Goal: Information Seeking & Learning: Learn about a topic

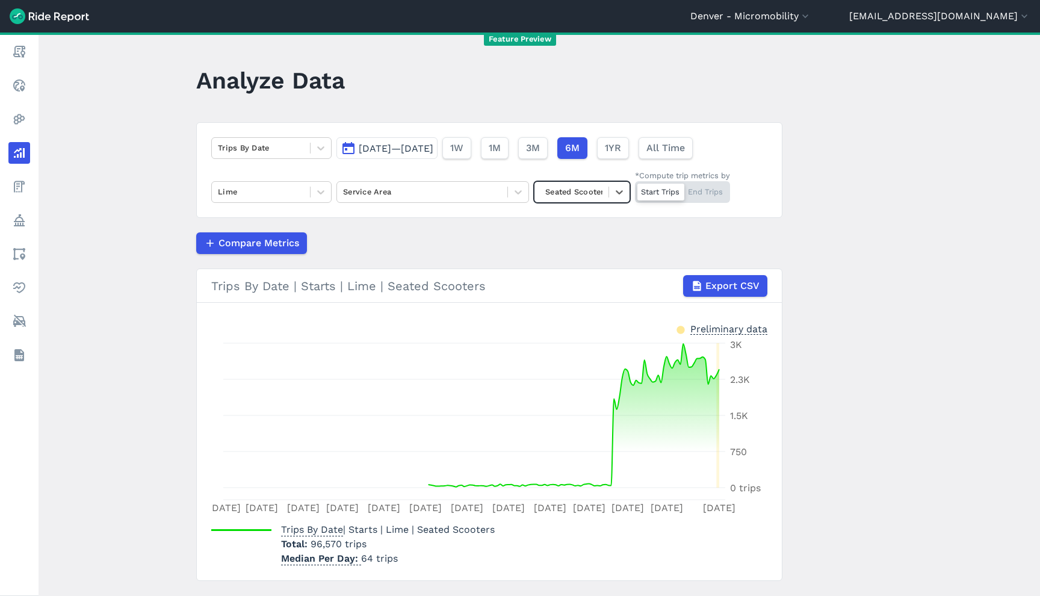
click at [264, 159] on div "Trips By Date Mar 2, 2025—Aug 28, 2025 1W 1M 3M 6M 1YR All Time Lime Service Ar…" at bounding box center [489, 170] width 586 height 96
click at [264, 152] on div at bounding box center [261, 148] width 86 height 14
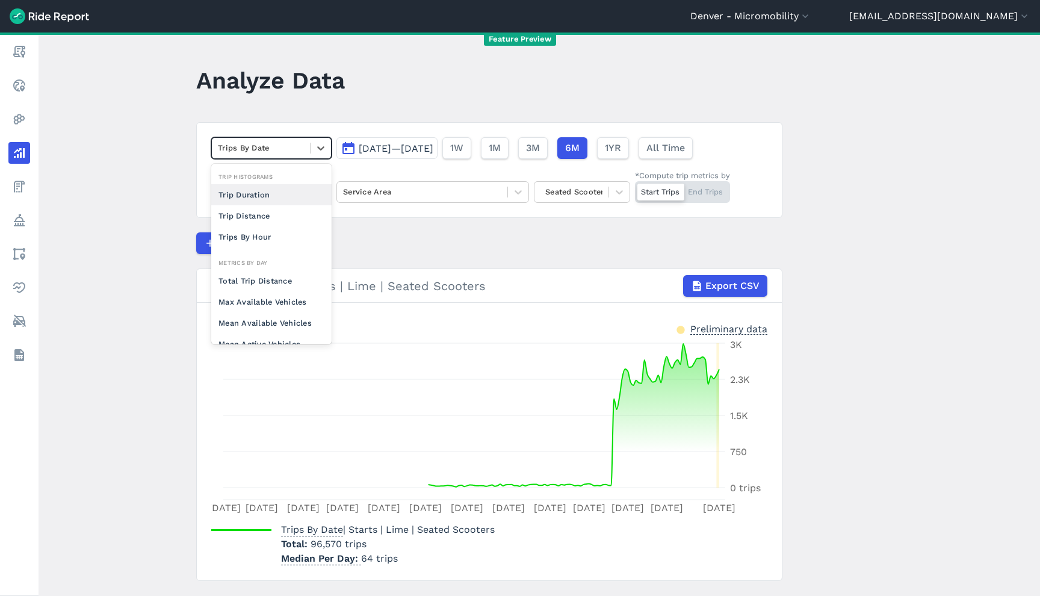
click at [254, 155] on div "Trips By Date" at bounding box center [261, 147] width 98 height 19
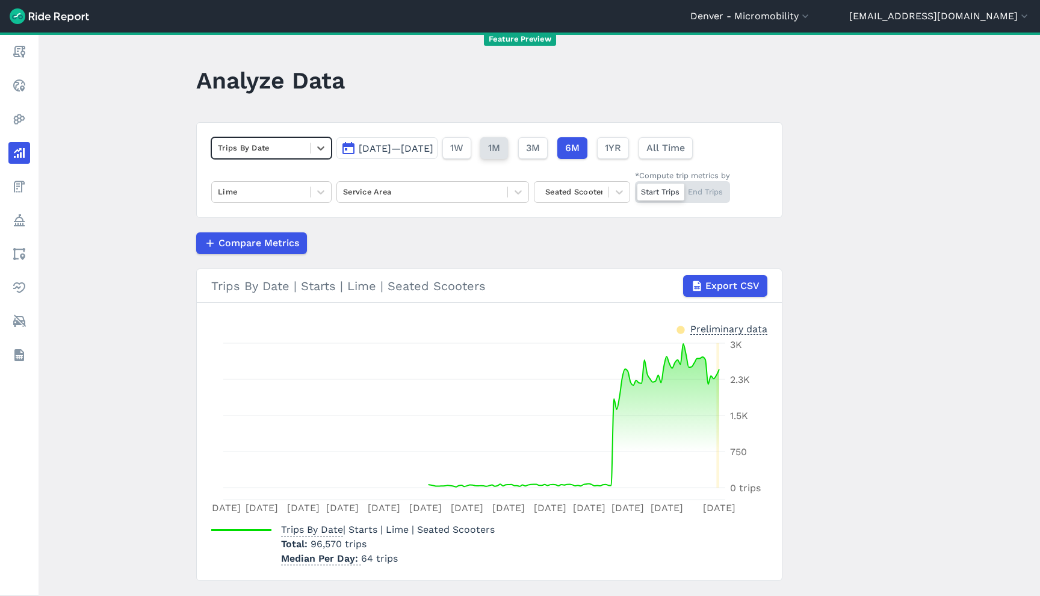
click at [500, 142] on span "1M" at bounding box center [494, 148] width 12 height 14
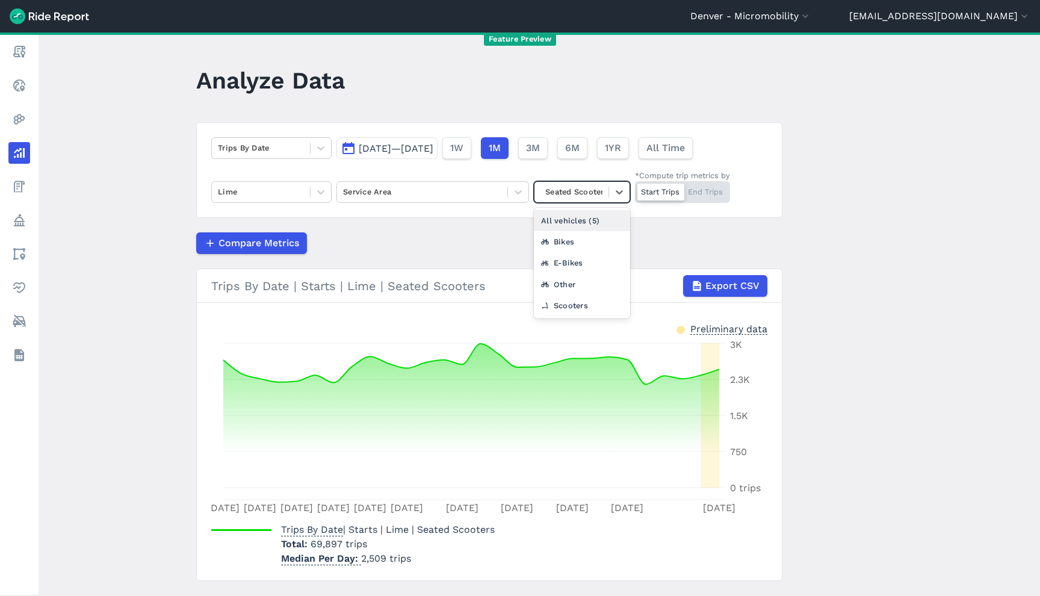
click at [590, 196] on div at bounding box center [571, 192] width 62 height 14
click at [575, 286] on div "Other" at bounding box center [582, 284] width 96 height 21
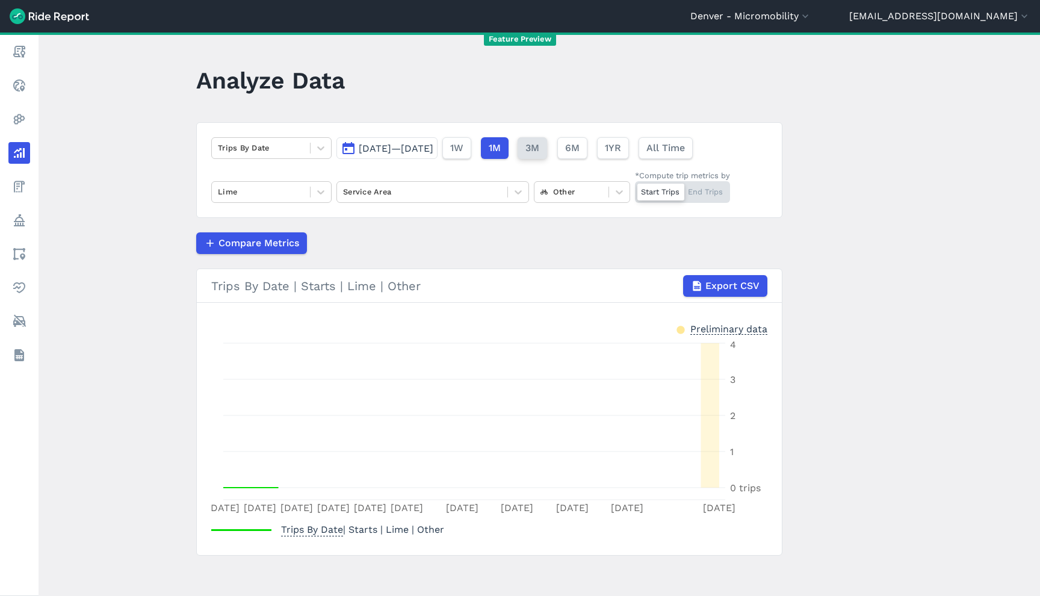
click at [539, 149] on span "3M" at bounding box center [532, 148] width 14 height 14
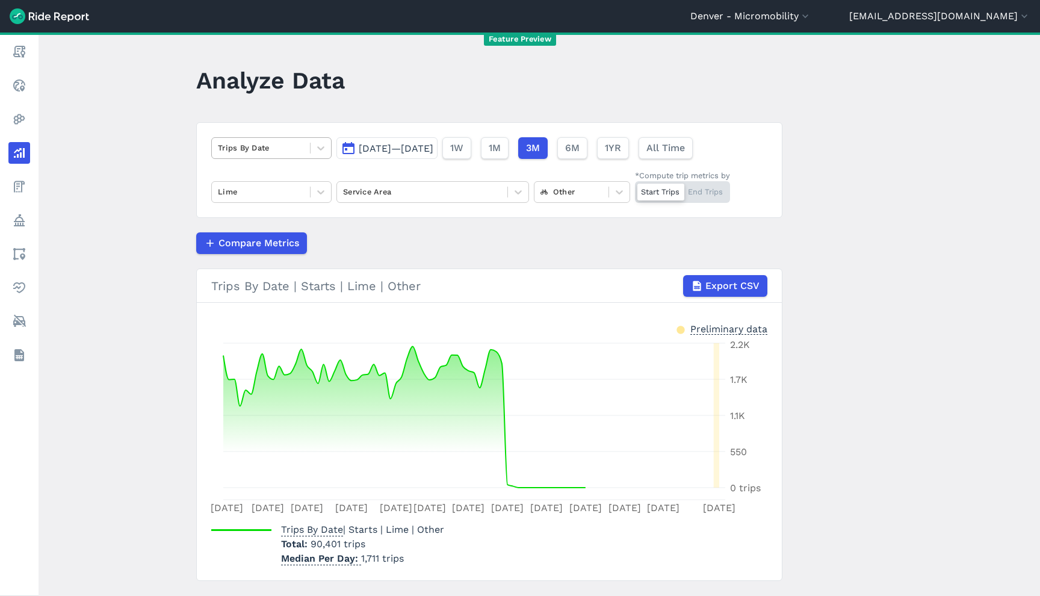
click at [239, 147] on div at bounding box center [261, 148] width 86 height 14
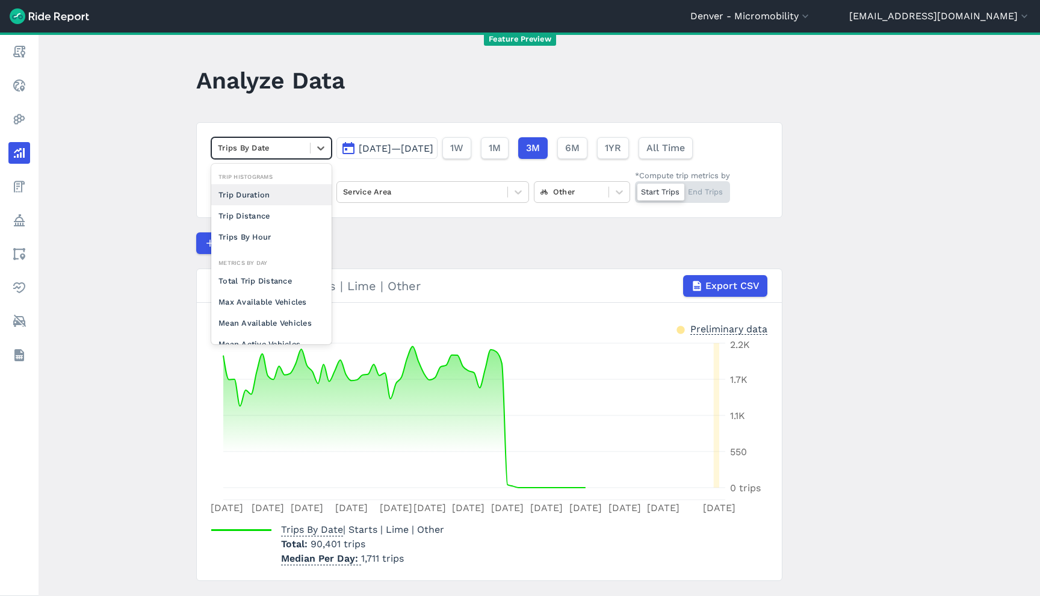
click at [259, 190] on div "Trip Duration" at bounding box center [271, 194] width 120 height 21
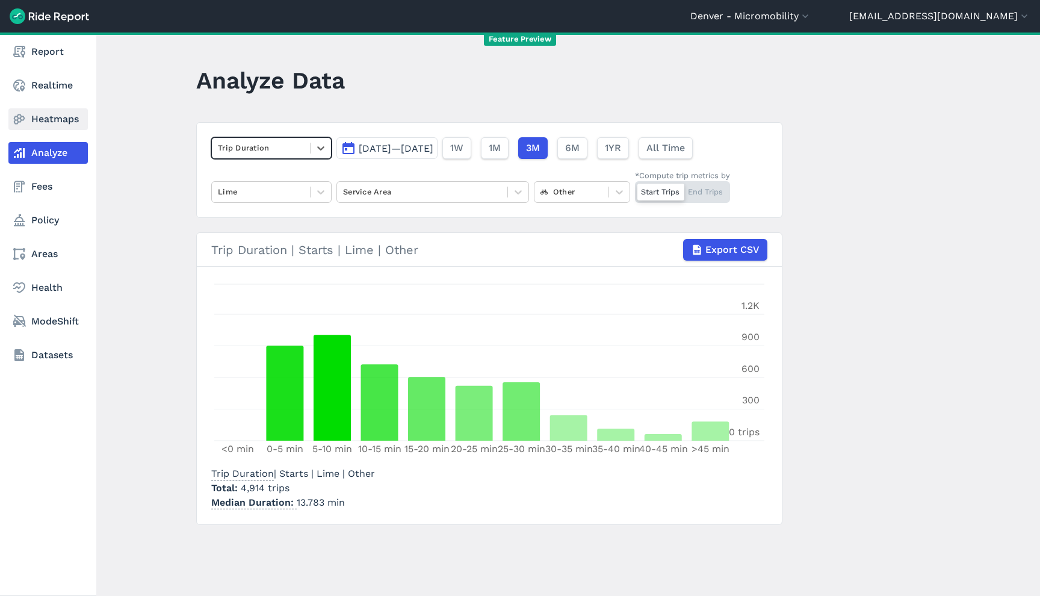
click at [23, 119] on use at bounding box center [19, 119] width 11 height 10
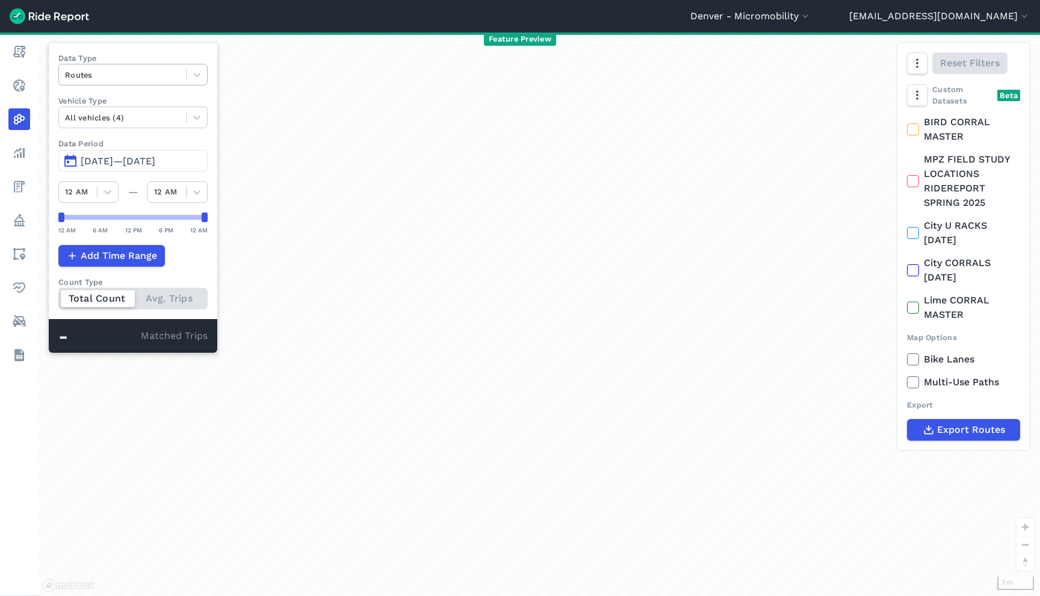
click at [119, 73] on div at bounding box center [122, 75] width 115 height 14
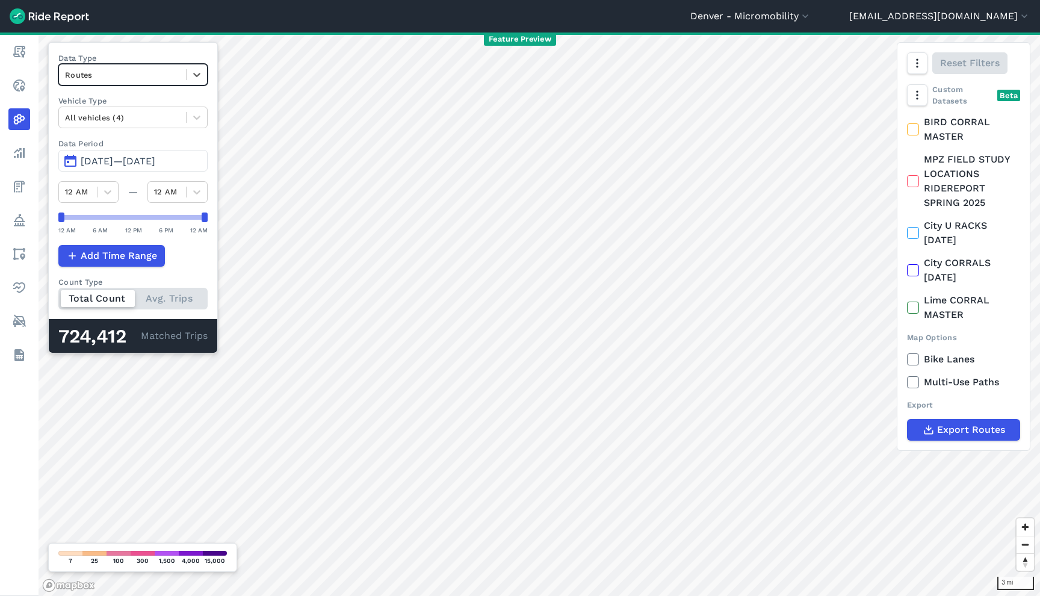
click at [117, 67] on div "Routes" at bounding box center [122, 75] width 127 height 19
click at [110, 147] on div "Curb Events" at bounding box center [132, 145] width 149 height 21
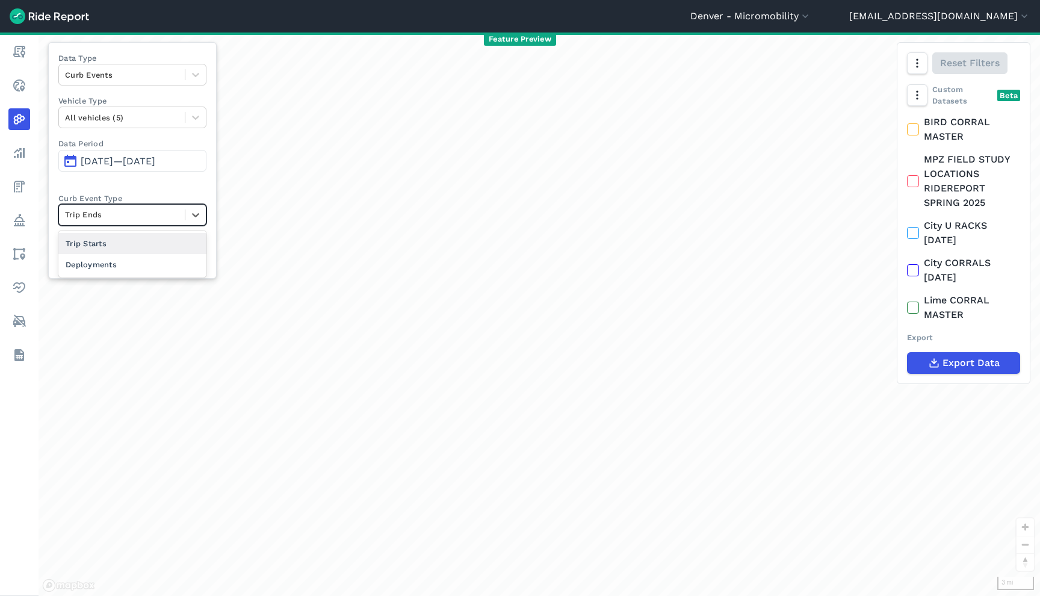
click at [91, 213] on div at bounding box center [122, 215] width 114 height 14
click at [91, 212] on div at bounding box center [122, 215] width 114 height 14
click at [100, 262] on div at bounding box center [122, 258] width 114 height 14
click at [101, 262] on div at bounding box center [122, 258] width 114 height 14
click at [107, 213] on div at bounding box center [122, 215] width 114 height 14
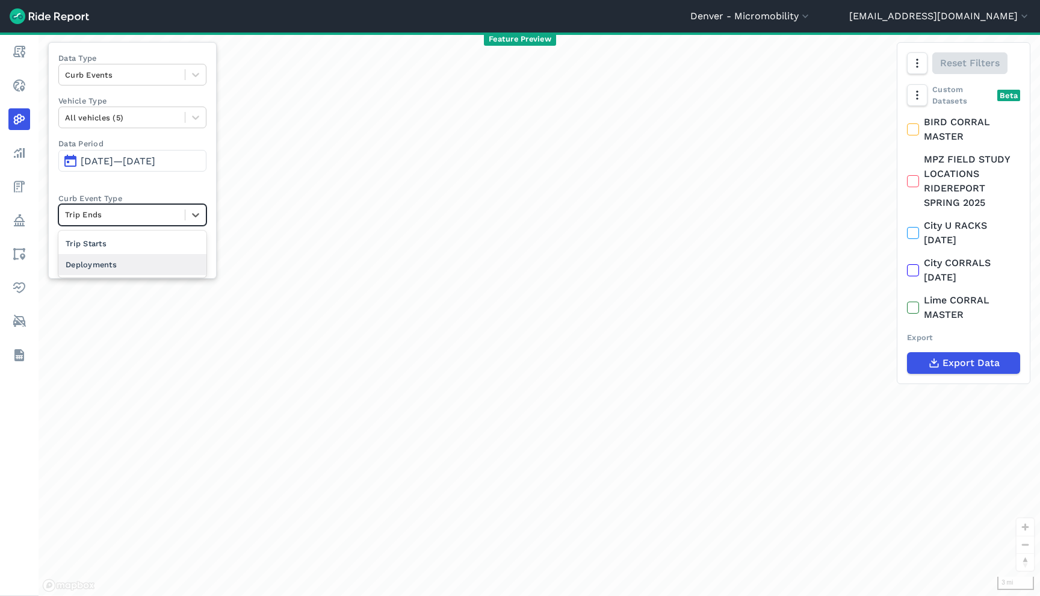
click at [100, 260] on div "Deployments" at bounding box center [132, 264] width 148 height 21
click at [100, 161] on span "May 31, 2025—Aug 28, 2025" at bounding box center [118, 160] width 75 height 11
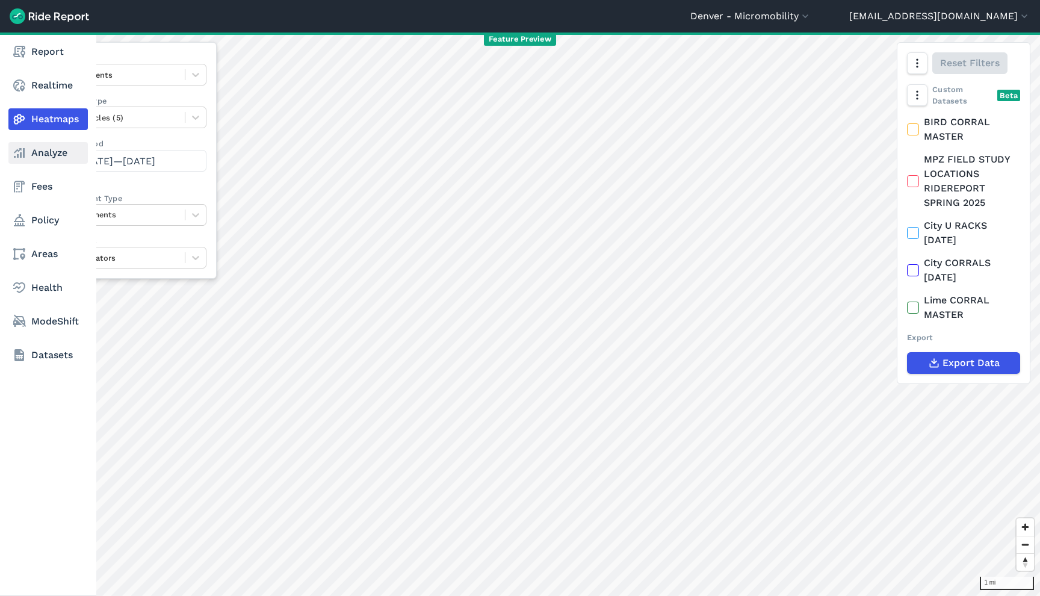
click at [32, 159] on link "Analyze" at bounding box center [47, 153] width 79 height 22
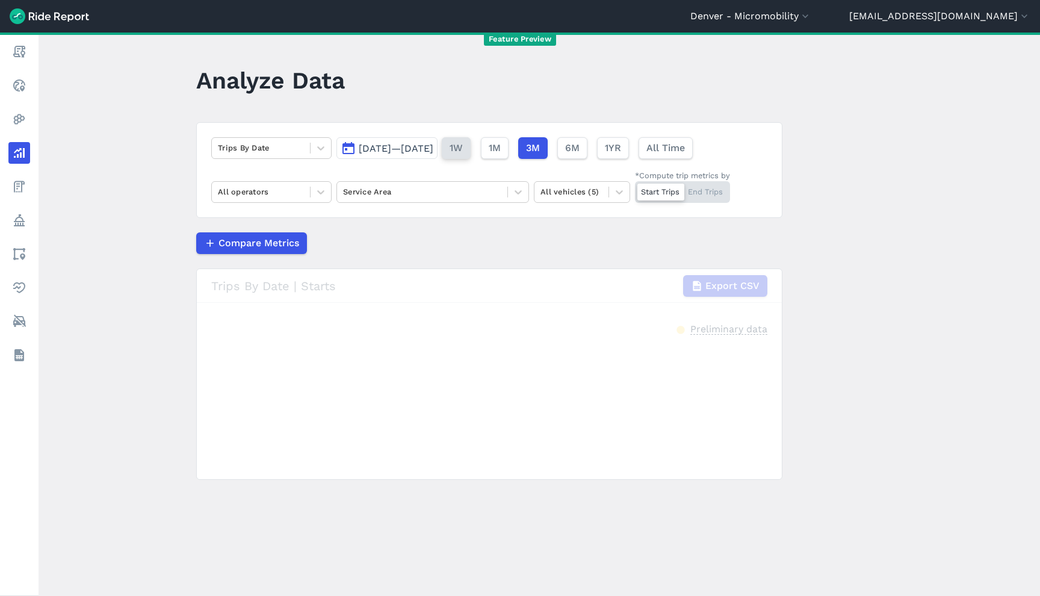
click at [471, 151] on button "1W" at bounding box center [456, 148] width 29 height 22
click at [113, 144] on main "Analyze Data Trips By Date Aug 22, 2025—Aug 28, 2025 1W 1M 3M 6M 1YR All Time A…" at bounding box center [539, 313] width 1001 height 563
click at [433, 147] on span "Aug 22, 2025—Aug 28, 2025" at bounding box center [396, 148] width 75 height 11
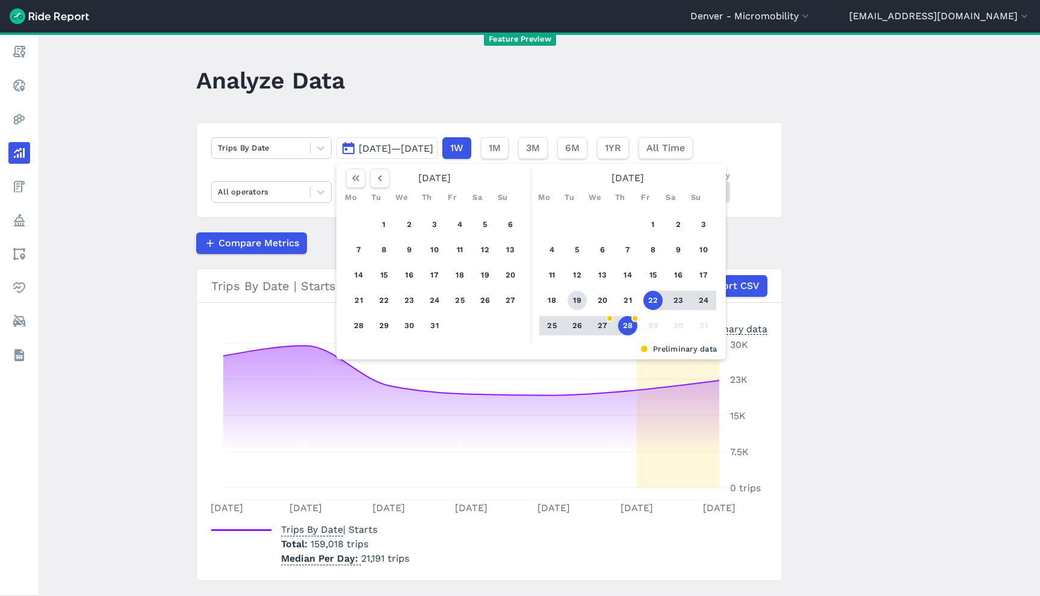
click at [576, 300] on button "19" at bounding box center [576, 300] width 19 height 19
click at [575, 300] on button "19" at bounding box center [576, 300] width 19 height 19
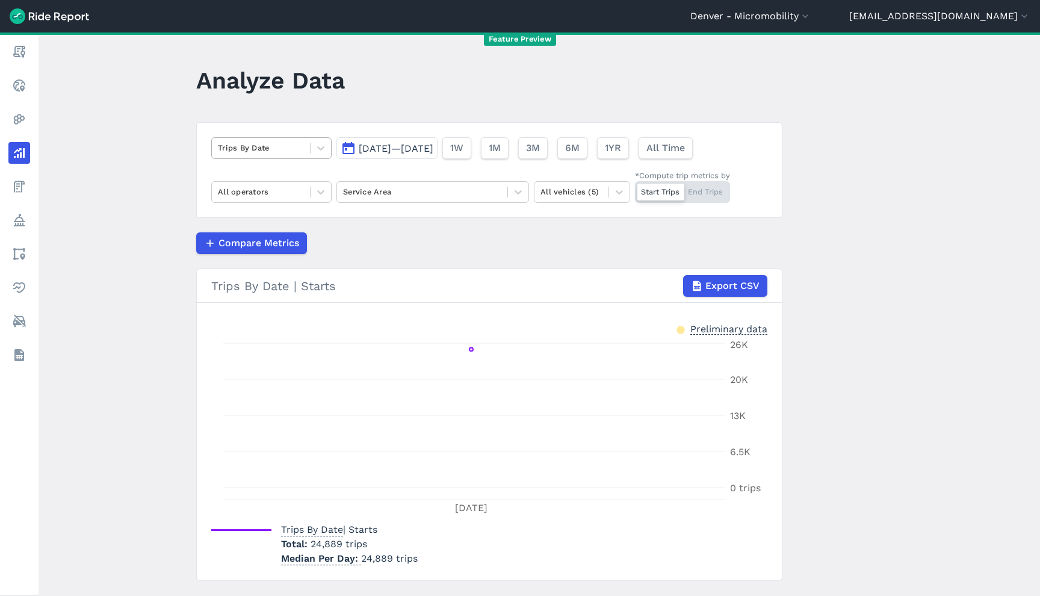
click at [253, 150] on div at bounding box center [261, 148] width 86 height 14
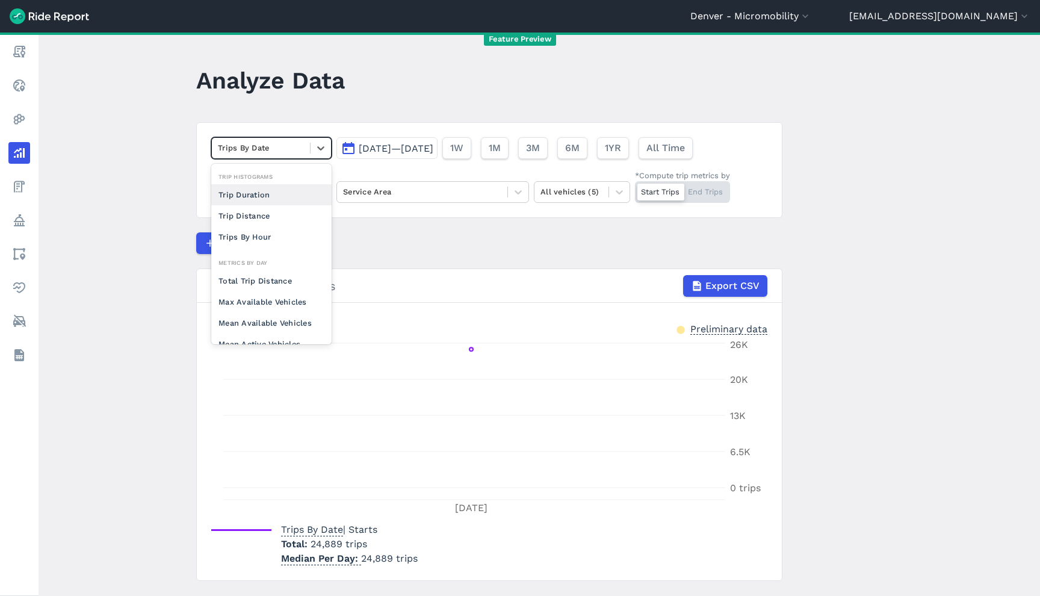
click at [253, 150] on div at bounding box center [261, 148] width 86 height 14
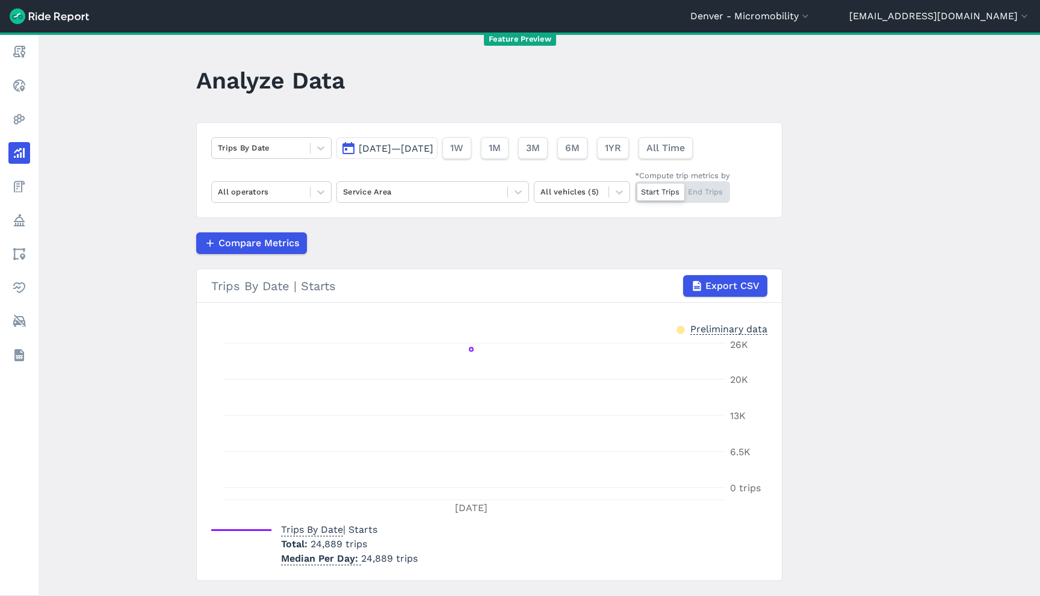
click at [703, 195] on div "Start Trips End Trips" at bounding box center [682, 192] width 95 height 22
click at [635, 189] on input "*Compute trip metrics by Start Trips End Trips" at bounding box center [635, 185] width 0 height 8
click at [288, 148] on div at bounding box center [261, 148] width 86 height 14
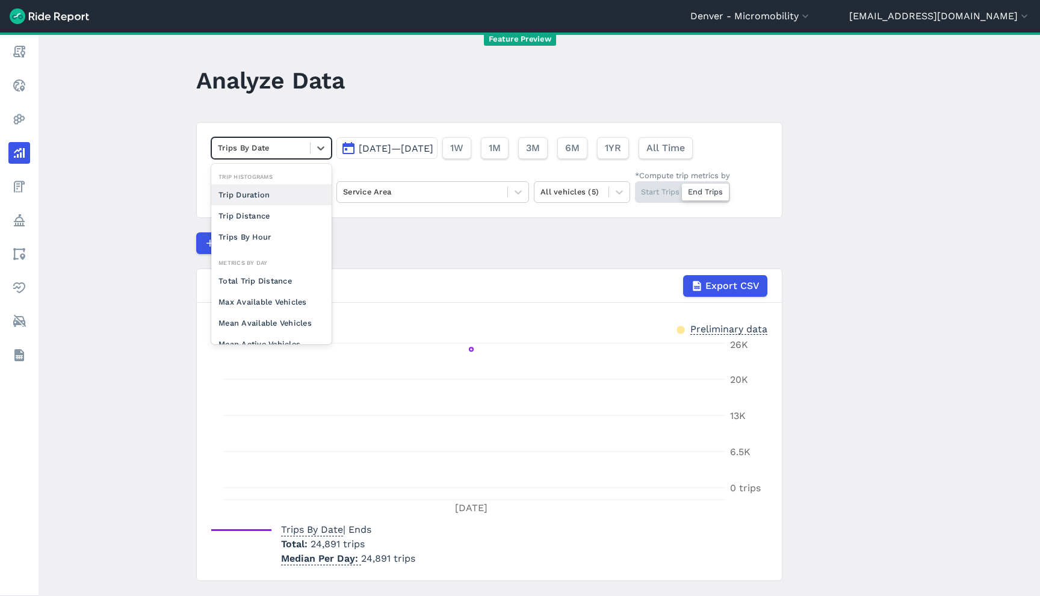
click at [280, 191] on div "Trip Duration" at bounding box center [271, 194] width 120 height 21
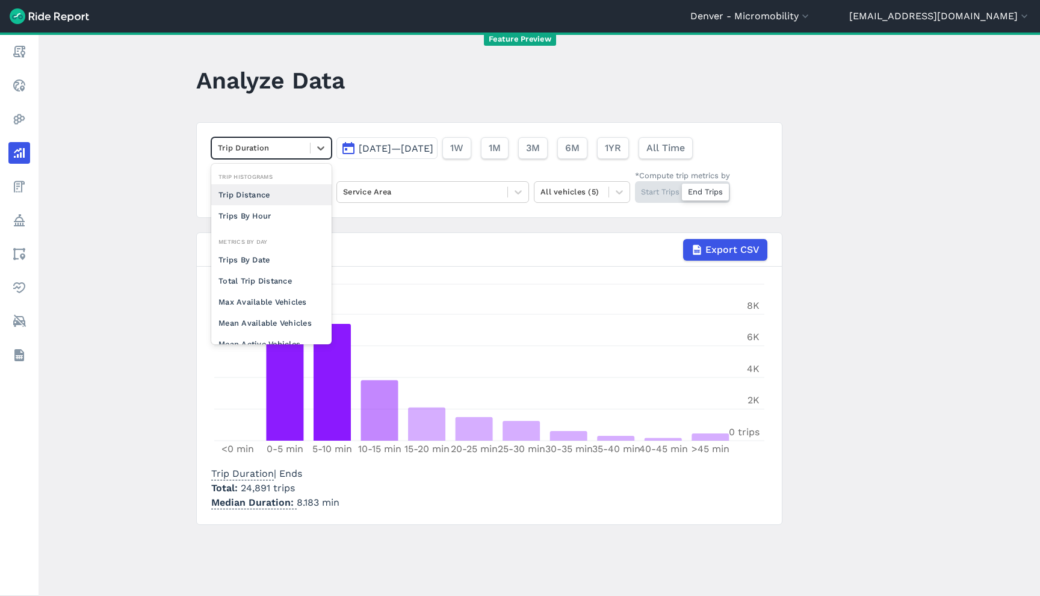
click at [266, 149] on div at bounding box center [261, 148] width 86 height 14
click at [266, 200] on div "Trip Distance" at bounding box center [271, 194] width 120 height 21
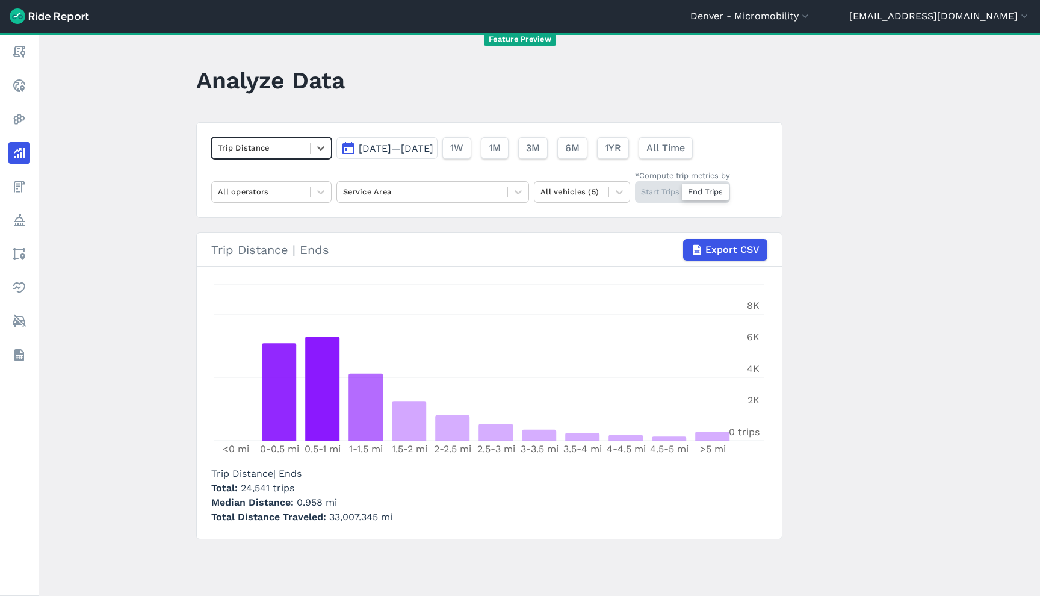
click at [280, 150] on div at bounding box center [261, 148] width 86 height 14
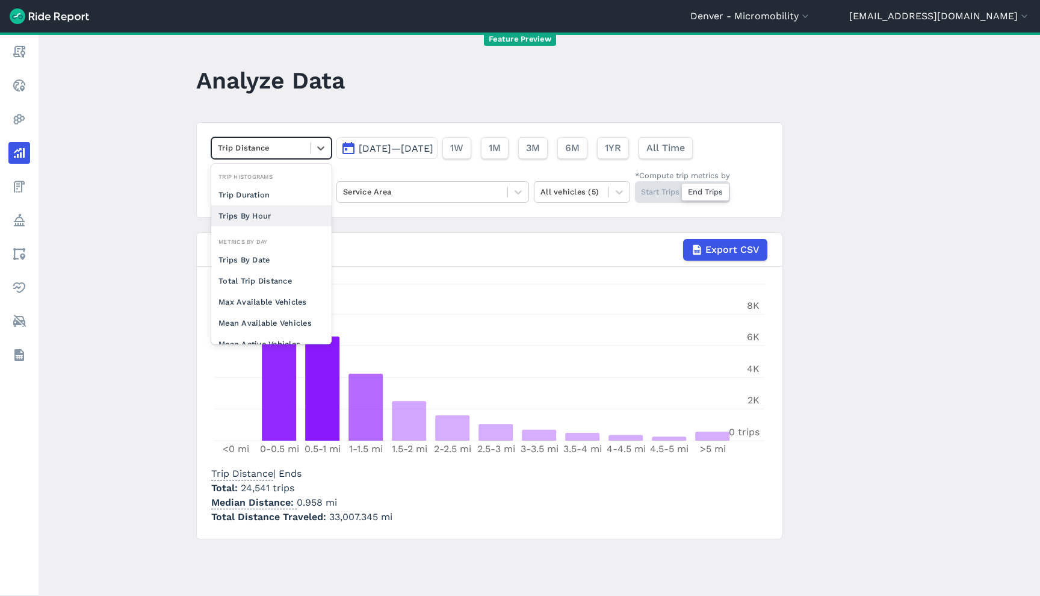
click at [264, 215] on div "Trips By Hour" at bounding box center [271, 215] width 120 height 21
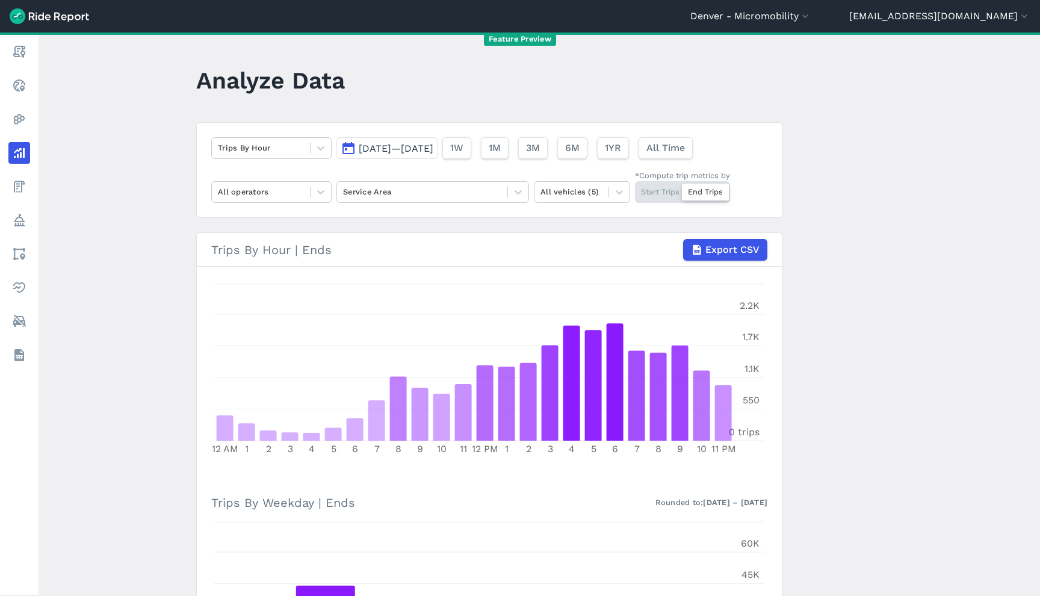
click at [301, 159] on div "Trips By Hour Aug 19, 2025—Aug 19, 2025 1W 1M 3M 6M 1YR All Time All operators …" at bounding box center [489, 170] width 586 height 96
click at [299, 156] on div "Trips By Hour" at bounding box center [261, 147] width 98 height 19
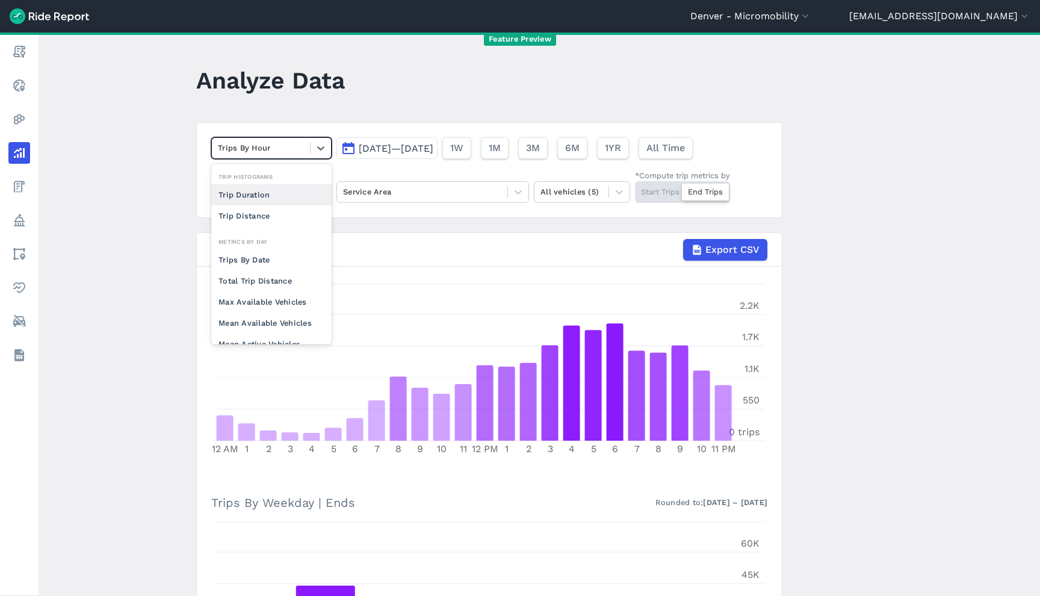
click at [285, 190] on div "Trip Duration" at bounding box center [271, 194] width 120 height 21
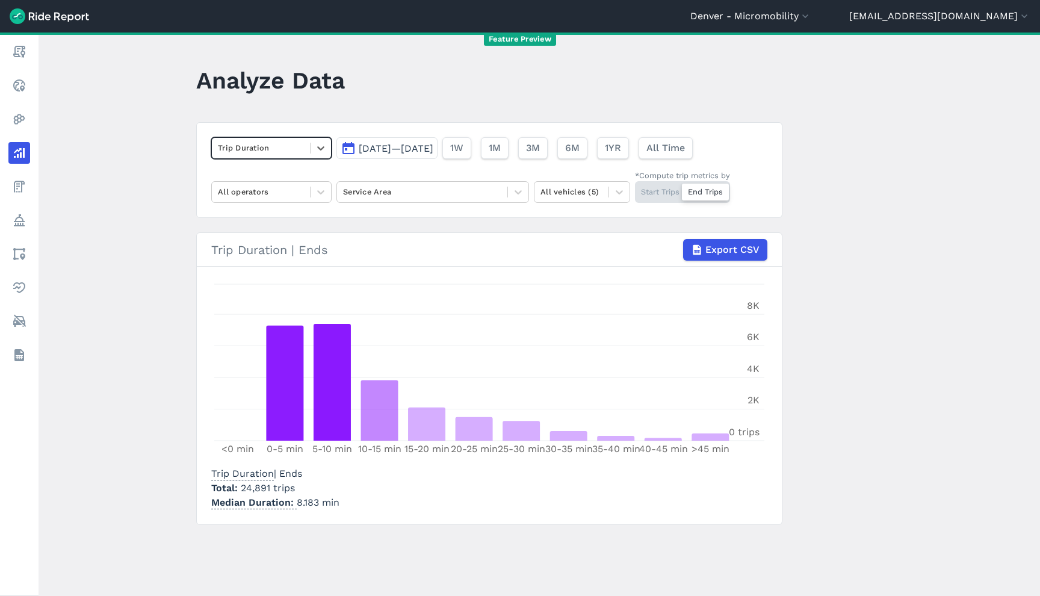
click at [783, 55] on main "Analyze Data option Trip Duration, selected. Select is focused ,type to refine …" at bounding box center [539, 313] width 1001 height 563
click at [807, 17] on button "Denver - Micromobility" at bounding box center [750, 16] width 121 height 14
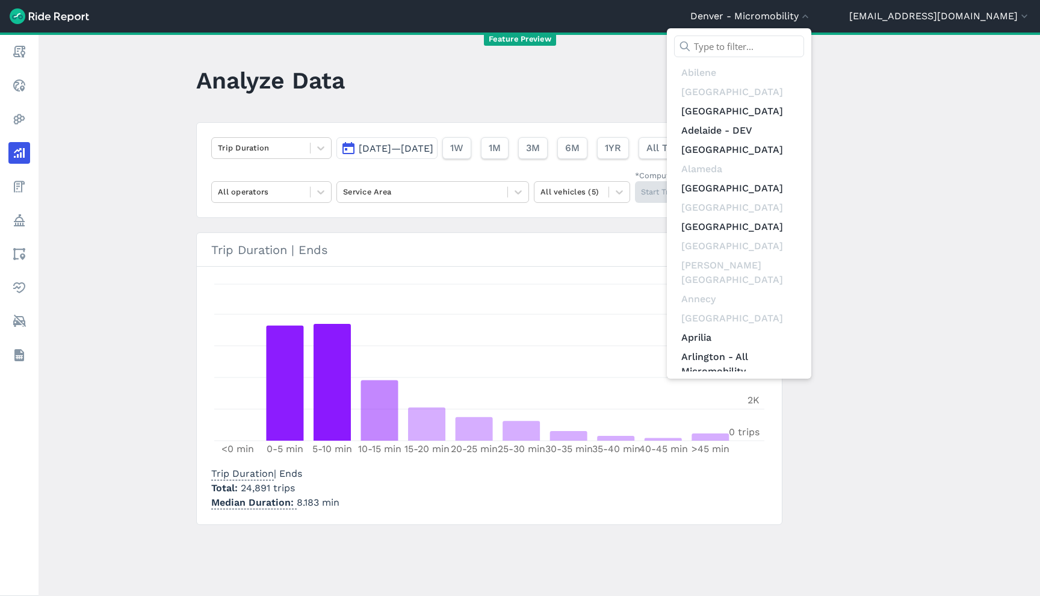
click at [803, 51] on input "text" at bounding box center [739, 47] width 130 height 22
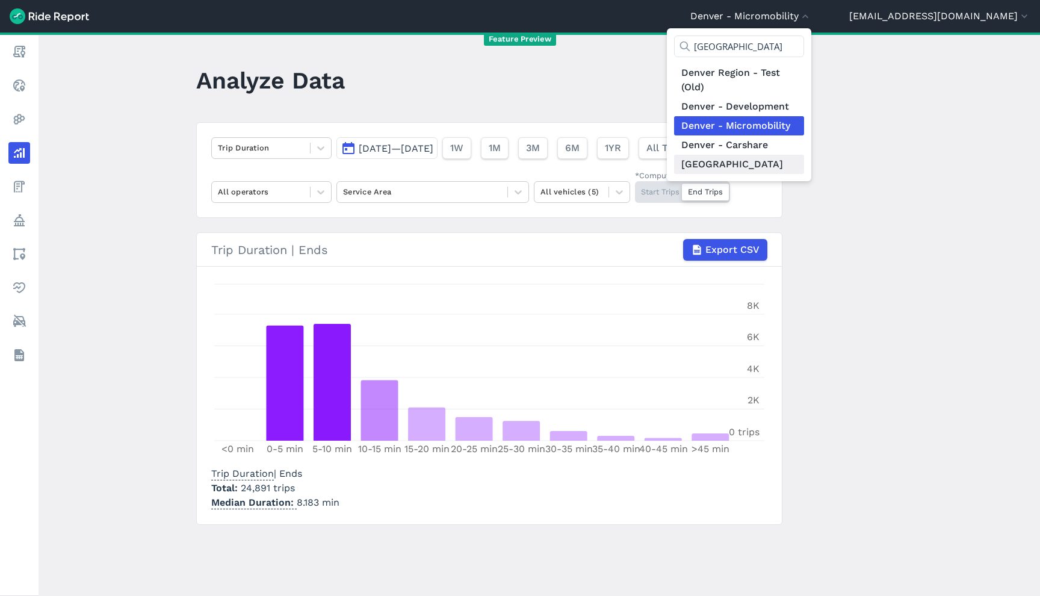
type input "denver"
click at [804, 161] on link "[GEOGRAPHIC_DATA]" at bounding box center [739, 164] width 130 height 19
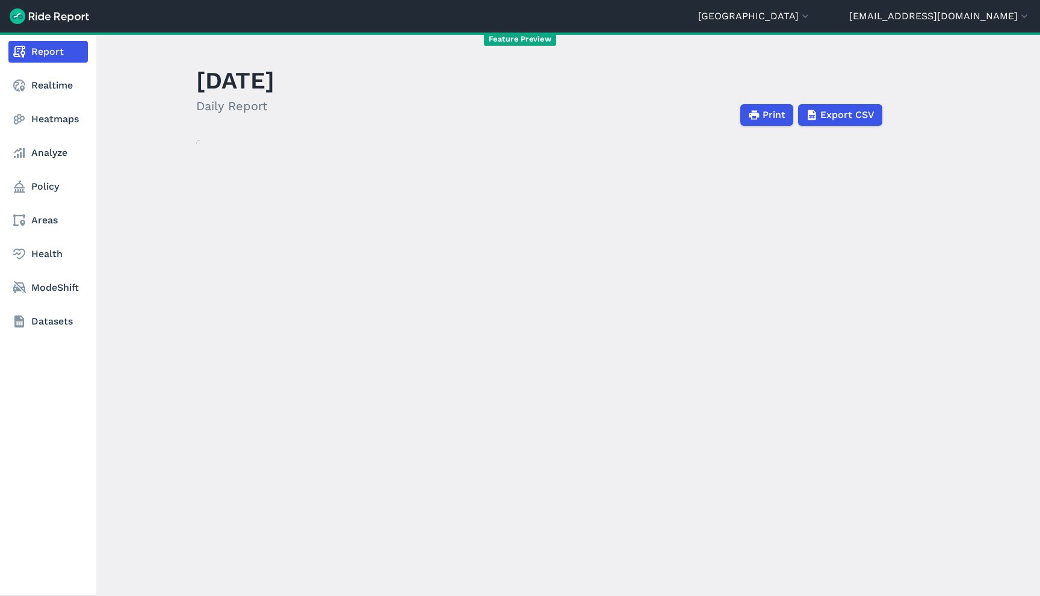
click at [49, 165] on nav "Report Realtime Heatmaps Analyze Policy Areas Health ModeShift Datasets" at bounding box center [48, 186] width 96 height 308
click at [51, 155] on link "Analyze" at bounding box center [47, 153] width 79 height 22
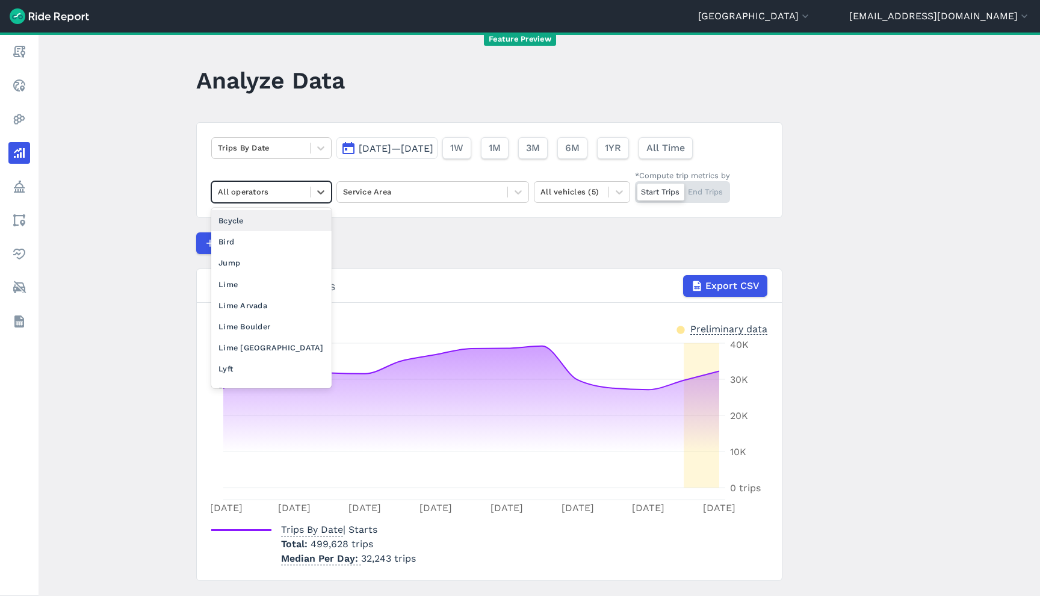
click at [283, 192] on div at bounding box center [261, 192] width 86 height 14
click at [273, 280] on div "Lime" at bounding box center [271, 284] width 120 height 21
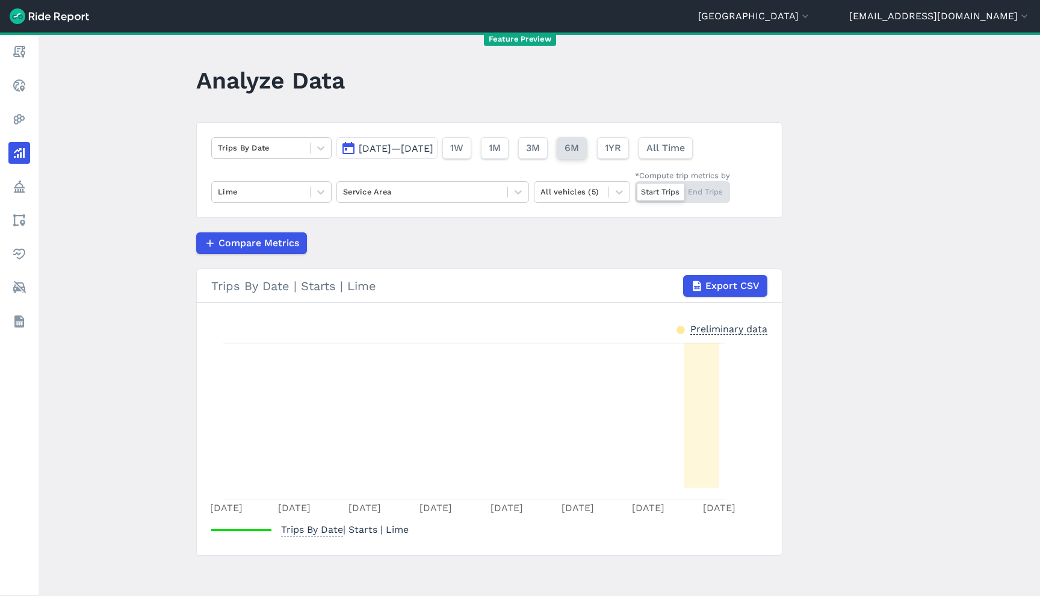
click at [579, 150] on span "6M" at bounding box center [571, 148] width 14 height 14
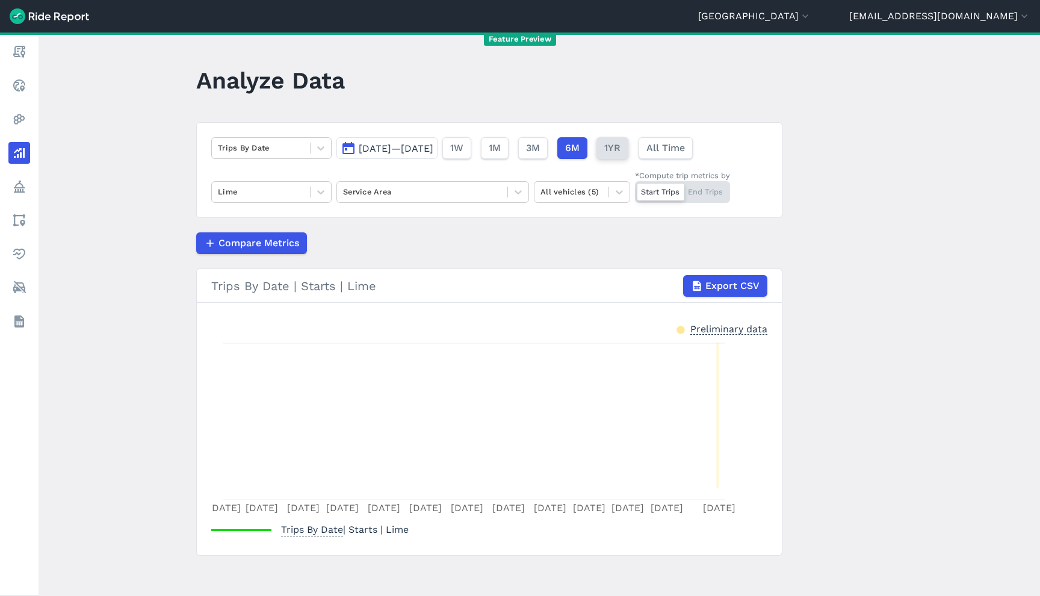
click at [628, 151] on button "1YR" at bounding box center [612, 148] width 32 height 22
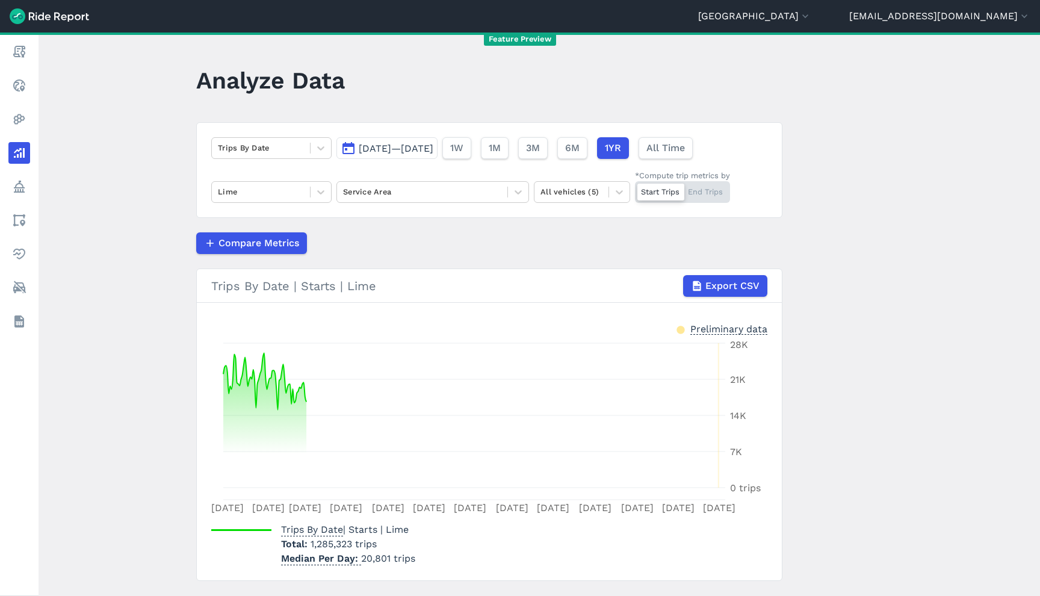
click at [829, 7] on header "Denver Region Abilene Abu Dhabi Adelaide Adelaide - DEV Adelaide Region Alameda…" at bounding box center [520, 16] width 1040 height 32
click at [811, 15] on button "[GEOGRAPHIC_DATA]" at bounding box center [754, 16] width 113 height 14
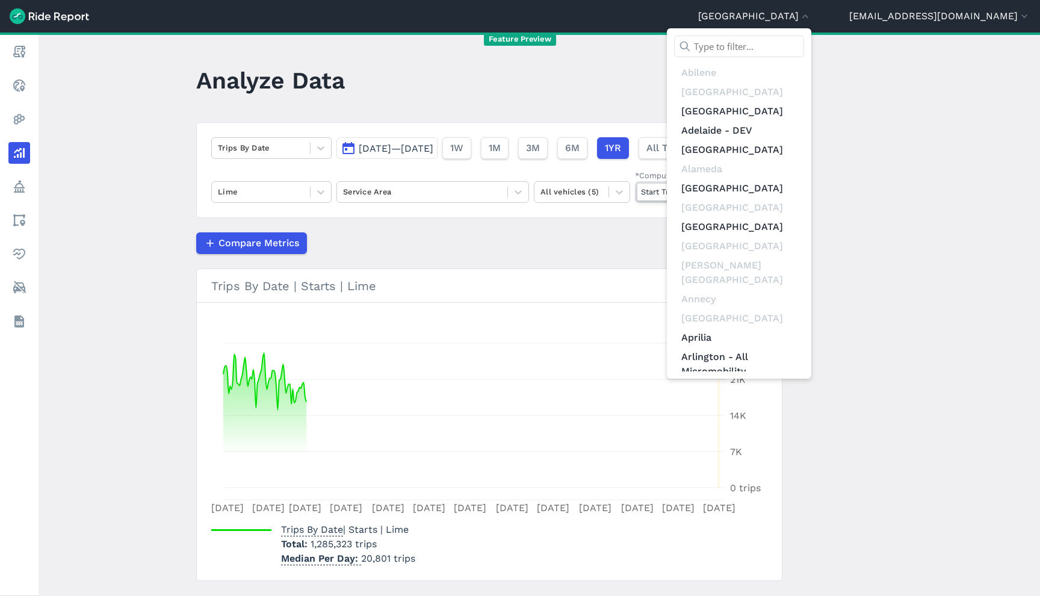
click at [804, 46] on input "text" at bounding box center [739, 47] width 130 height 22
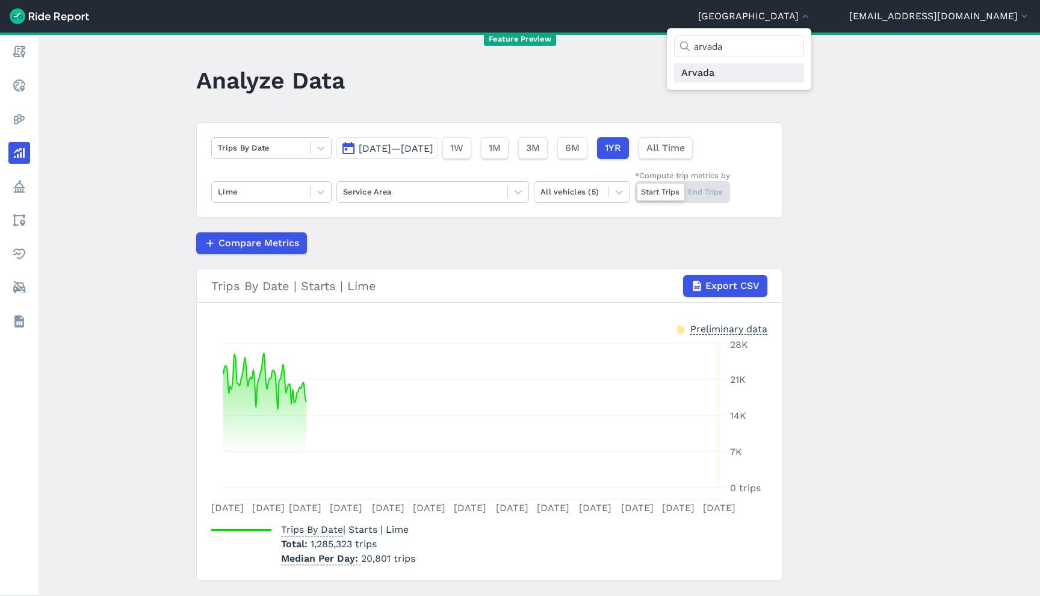
type input "arvada"
click at [804, 78] on link "Arvada" at bounding box center [739, 72] width 130 height 19
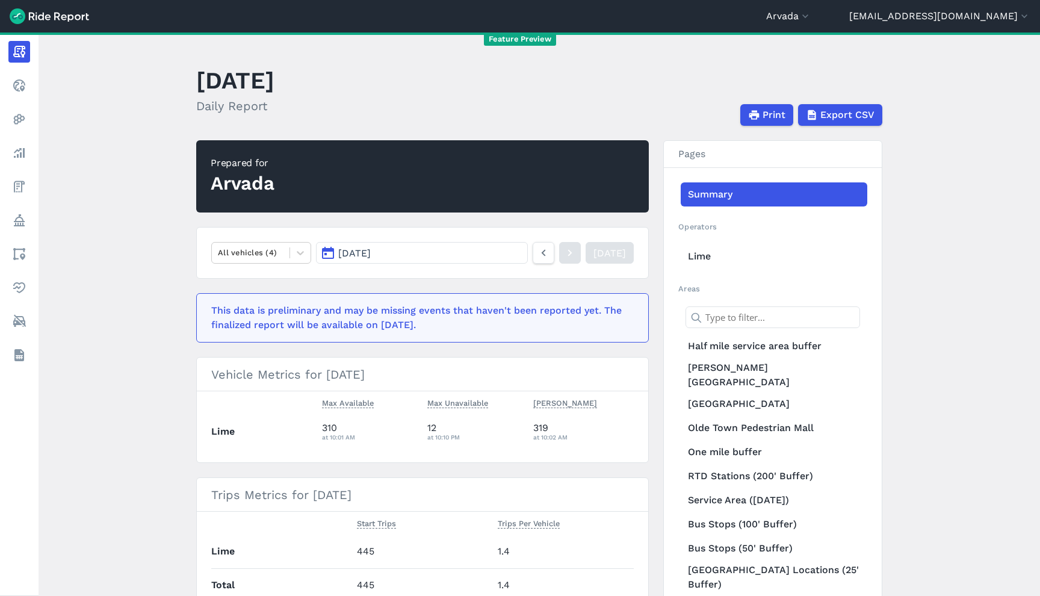
click at [305, 420] on th "Lime" at bounding box center [264, 431] width 106 height 33
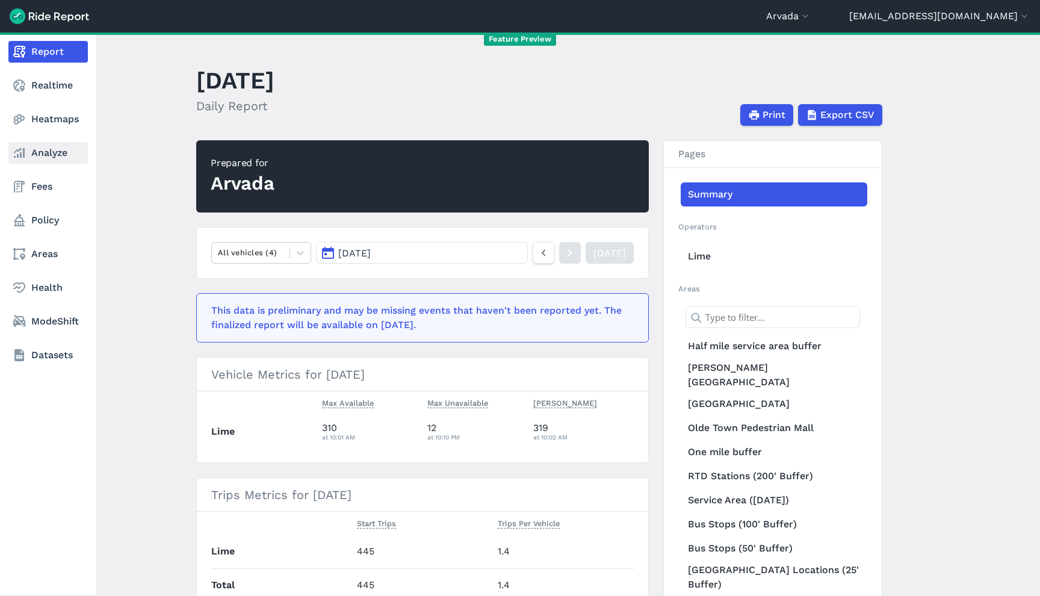
click at [26, 158] on link "Analyze" at bounding box center [47, 153] width 79 height 22
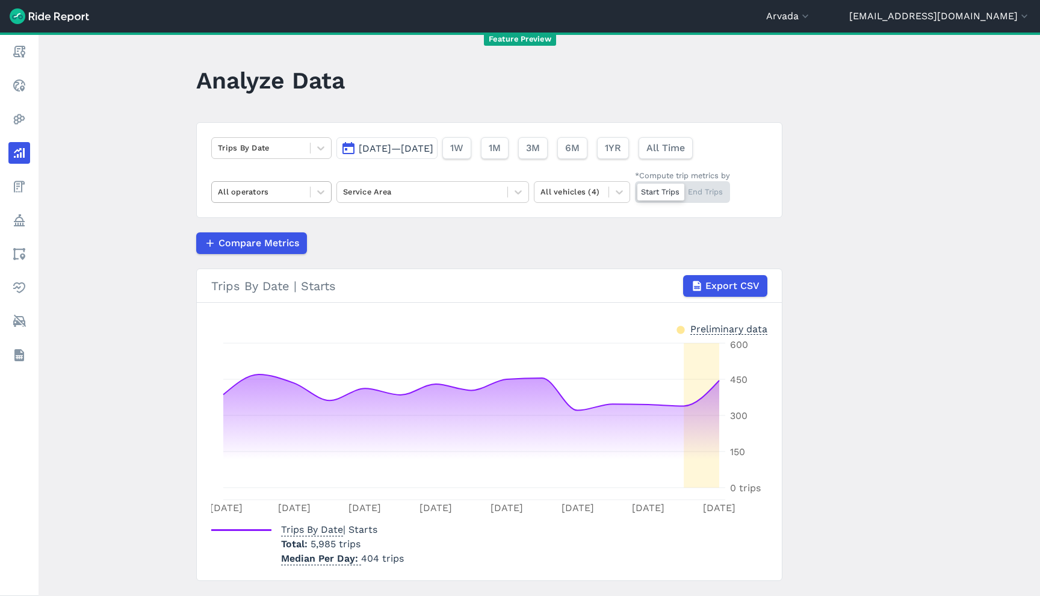
click at [288, 186] on div at bounding box center [261, 192] width 86 height 14
drag, startPoint x: 289, startPoint y: 237, endPoint x: 404, endPoint y: 206, distance: 119.5
click at [289, 238] on div "Lime" at bounding box center [271, 241] width 120 height 21
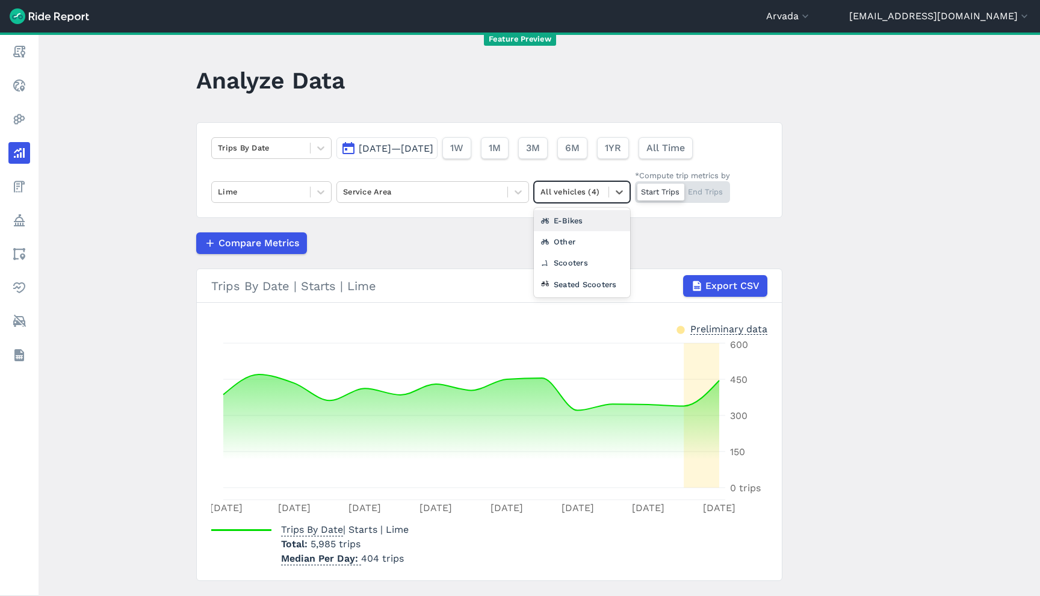
click at [593, 187] on div at bounding box center [571, 192] width 62 height 14
click at [589, 287] on div "Seated Scooters" at bounding box center [582, 284] width 96 height 21
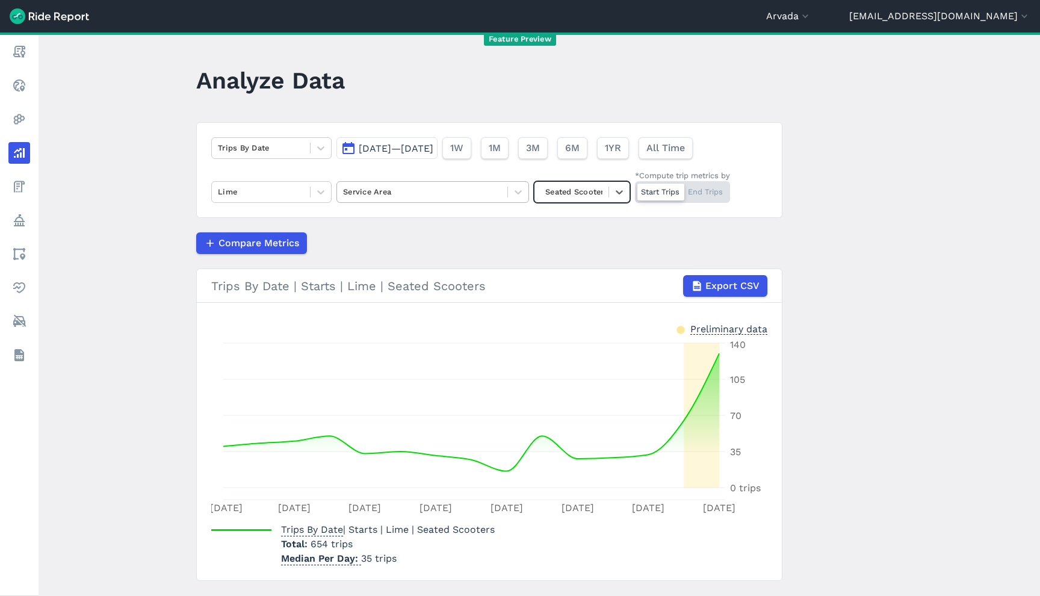
click at [457, 199] on div "Service Area" at bounding box center [422, 191] width 170 height 19
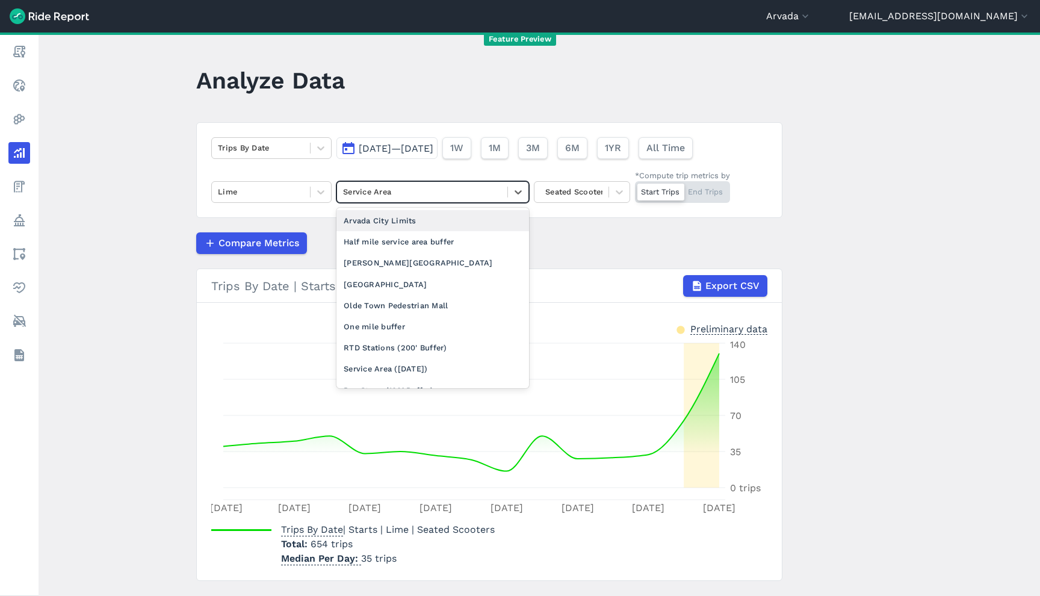
click at [459, 196] on div at bounding box center [422, 192] width 158 height 14
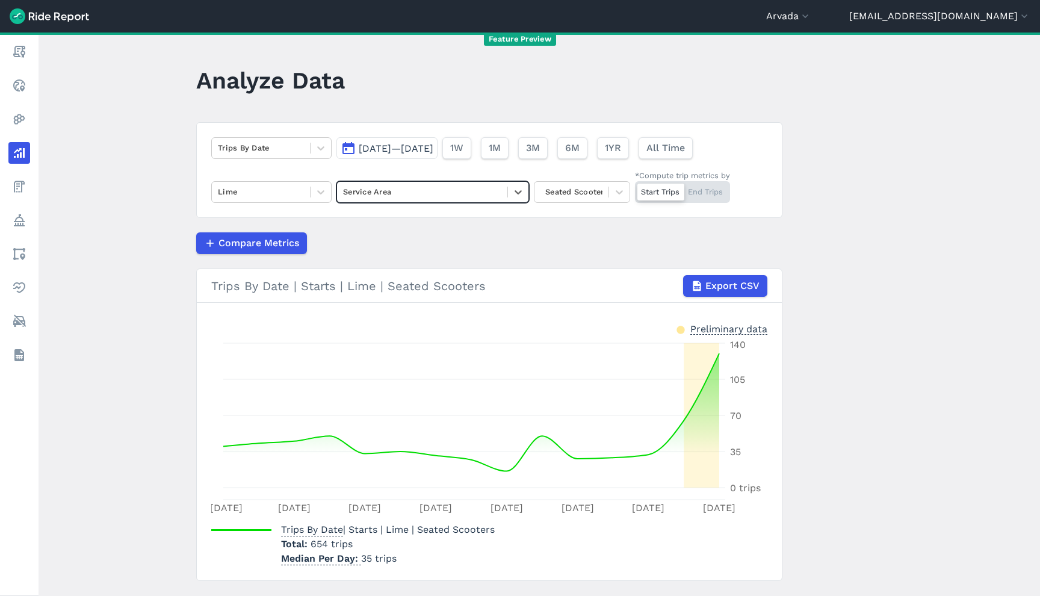
click at [611, 159] on div "Trips By Date Aug 14, 2025—Aug 28, 2025 1W 1M 3M 6M 1YR All Time Lime Select is…" at bounding box center [489, 170] width 586 height 96
click at [587, 156] on button "6M" at bounding box center [572, 148] width 30 height 22
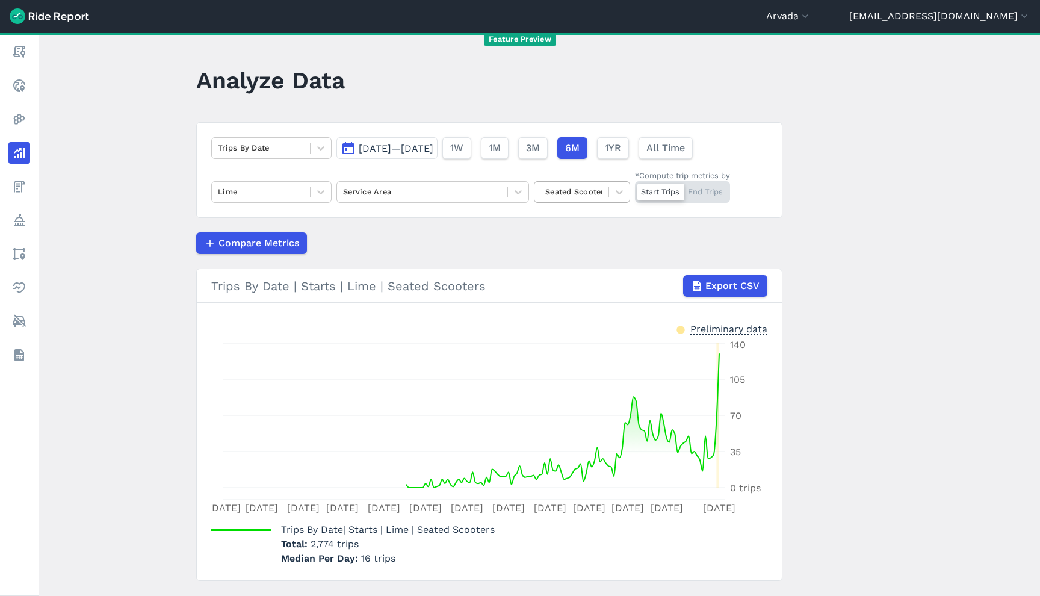
click at [567, 197] on div at bounding box center [571, 192] width 62 height 14
click at [575, 267] on div "Other" at bounding box center [582, 262] width 96 height 21
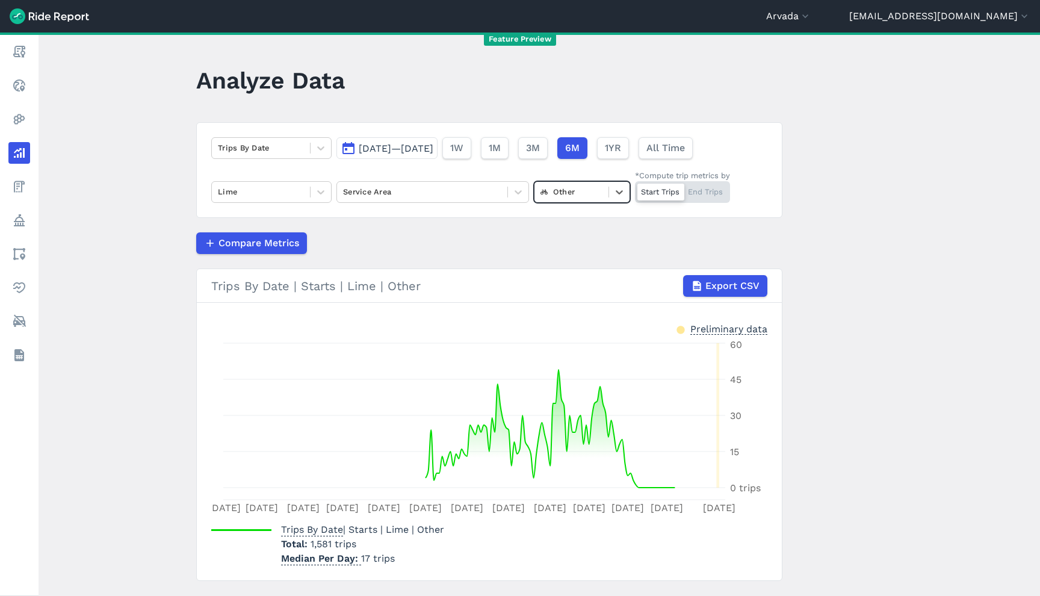
click at [729, 187] on div "Trips By Date Mar 2, 2025—Aug 28, 2025 1W 1M 3M 6M 1YR All Time Lime Service Ar…" at bounding box center [489, 170] width 586 height 96
click at [724, 188] on div "Start Trips End Trips" at bounding box center [682, 192] width 95 height 22
click at [635, 188] on input "*Compute trip metrics by Start Trips End Trips" at bounding box center [635, 185] width 0 height 8
click at [662, 193] on div "Start Trips End Trips" at bounding box center [682, 192] width 95 height 22
click at [635, 189] on input "*Compute trip metrics by Start Trips End Trips" at bounding box center [635, 185] width 0 height 8
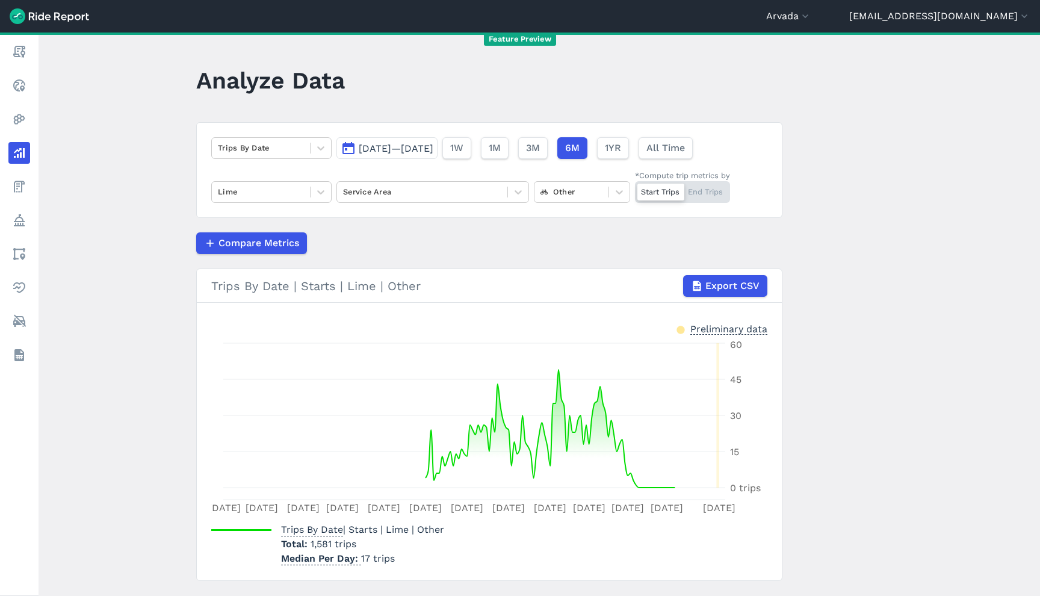
click at [715, 190] on div "Start Trips End Trips" at bounding box center [682, 192] width 95 height 22
click at [635, 189] on input "*Compute trip metrics by Start Trips End Trips" at bounding box center [635, 185] width 0 height 8
click at [654, 199] on div "Start Trips End Trips" at bounding box center [682, 192] width 95 height 22
click at [635, 189] on input "*Compute trip metrics by Start Trips End Trips" at bounding box center [635, 185] width 0 height 8
click at [583, 203] on div "Trips By Date Mar 2, 2025—Aug 28, 2025 1W 1M 3M 6M 1YR All Time Lime Service Ar…" at bounding box center [489, 170] width 586 height 96
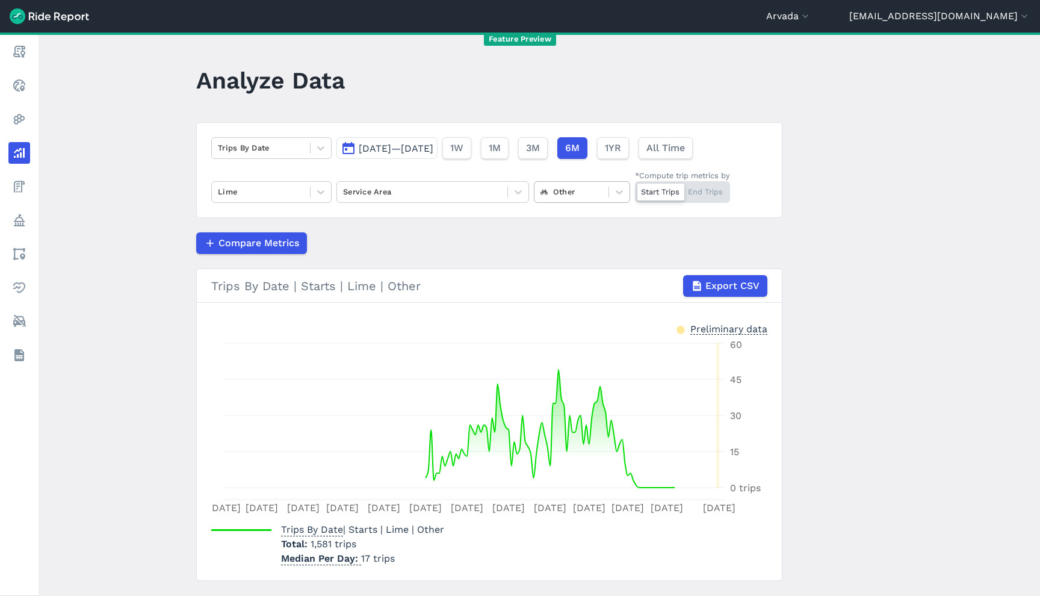
click at [581, 198] on div at bounding box center [571, 192] width 62 height 14
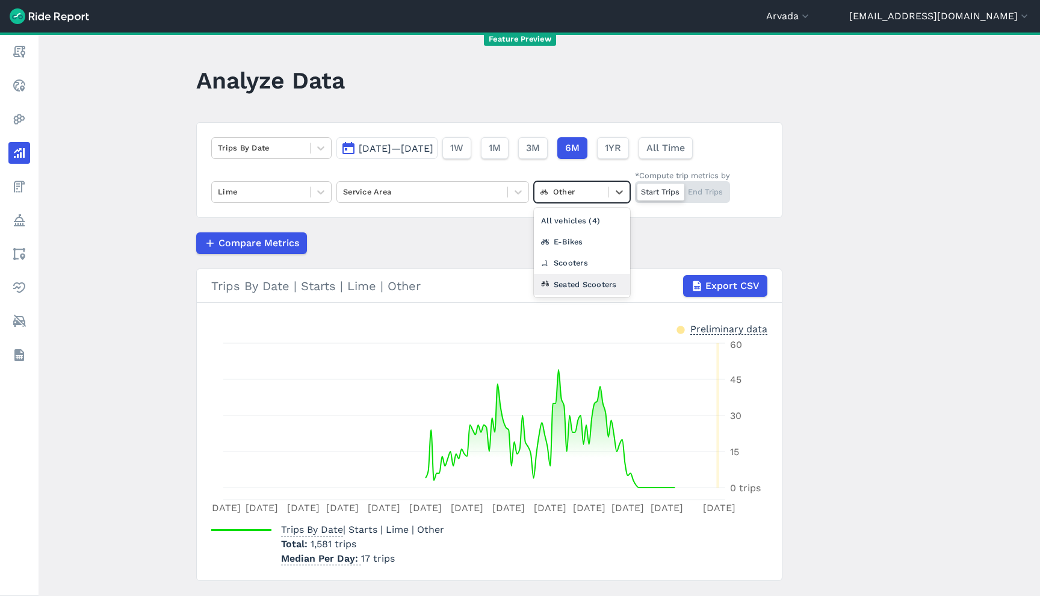
click at [572, 288] on div "Seated Scooters" at bounding box center [582, 284] width 96 height 21
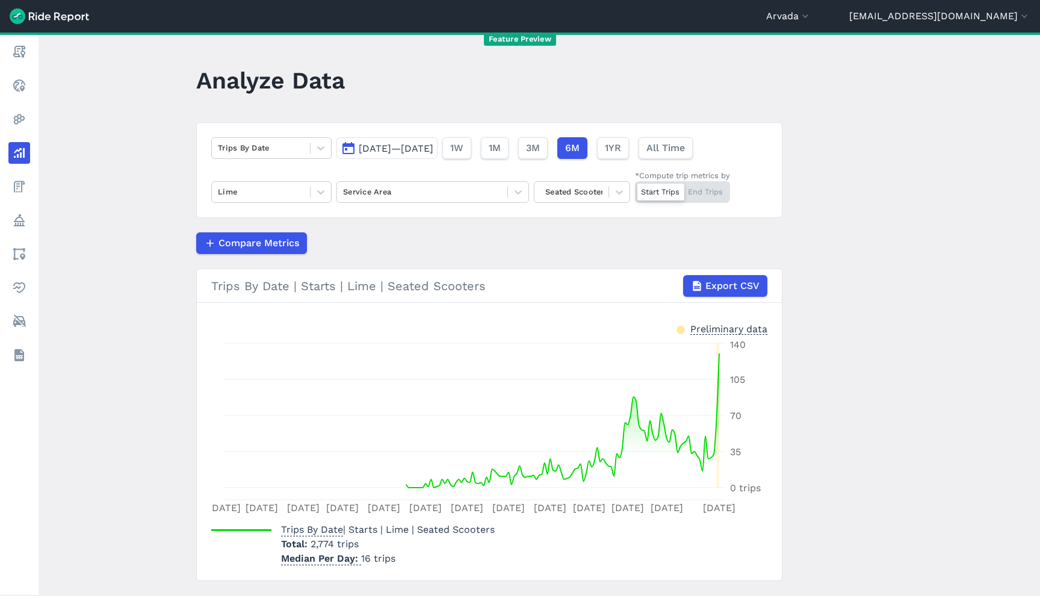
click at [703, 191] on div "Start Trips End Trips" at bounding box center [682, 192] width 95 height 22
click at [635, 189] on input "*Compute trip metrics by Start Trips End Trips" at bounding box center [635, 185] width 0 height 8
click at [647, 197] on div "Start Trips End Trips" at bounding box center [682, 192] width 95 height 22
click at [635, 189] on input "*Compute trip metrics by Start Trips End Trips" at bounding box center [635, 185] width 0 height 8
click at [598, 185] on div at bounding box center [571, 192] width 62 height 14
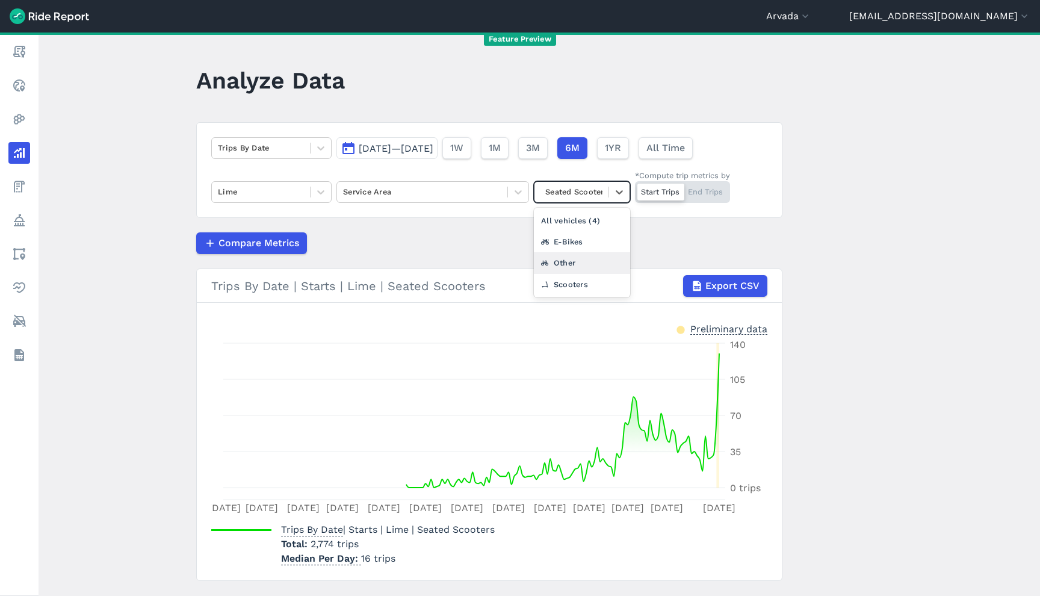
click at [596, 268] on div "Other" at bounding box center [582, 262] width 96 height 21
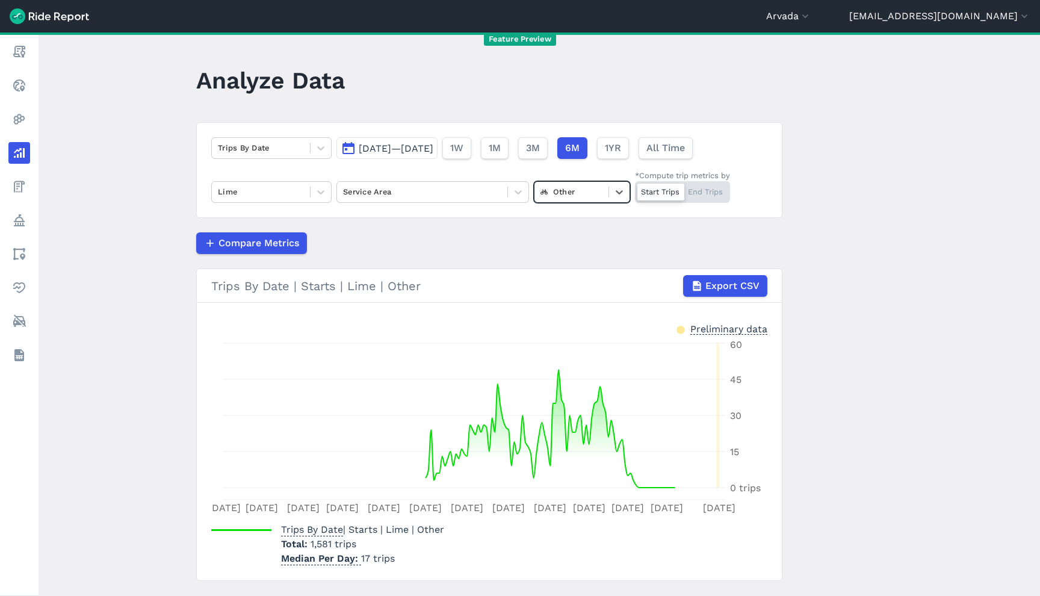
click at [710, 187] on div "Start Trips End Trips" at bounding box center [682, 192] width 95 height 22
click at [635, 187] on input "*Compute trip metrics by Start Trips End Trips" at bounding box center [635, 185] width 0 height 8
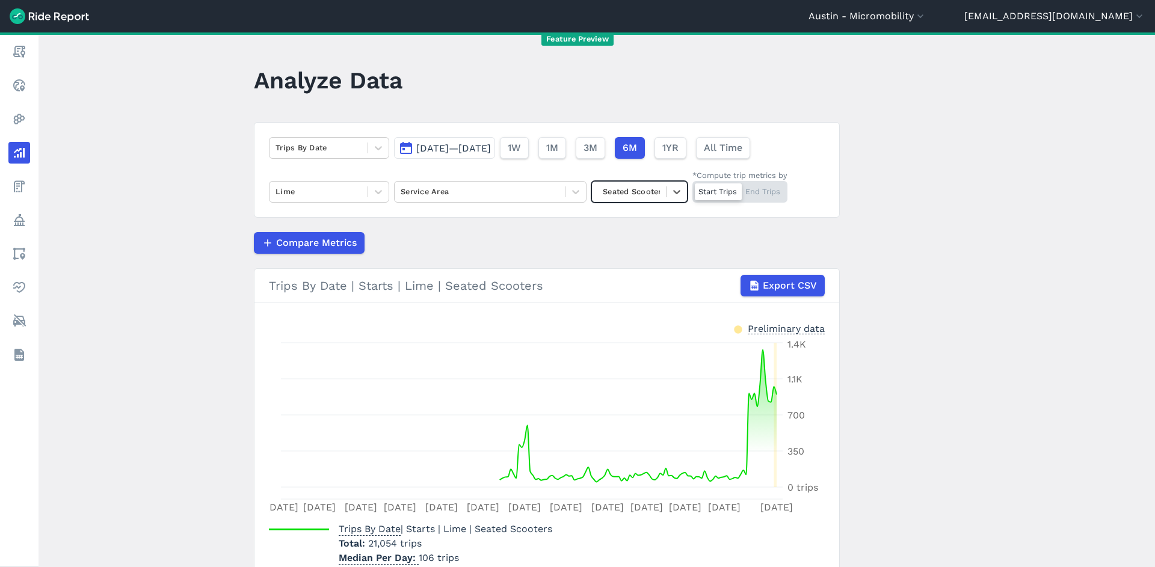
click at [879, 324] on main "Analyze Data Trips By Date [DATE]—[DATE] 1W 1M 3M 6M 1YR All Time Lime Service …" at bounding box center [597, 299] width 1117 height 535
click at [427, 228] on article "Trips By Date [DATE]—[DATE] 1W 1M 3M 6M 1YR All Time Lime Service Area Seated S…" at bounding box center [547, 351] width 586 height 459
click at [1006, 182] on main "Analyze Data Trips By Date [DATE]—[DATE] 1W 1M 3M 6M 1YR All Time Lime Service …" at bounding box center [597, 299] width 1117 height 535
